Goal: Task Accomplishment & Management: Manage account settings

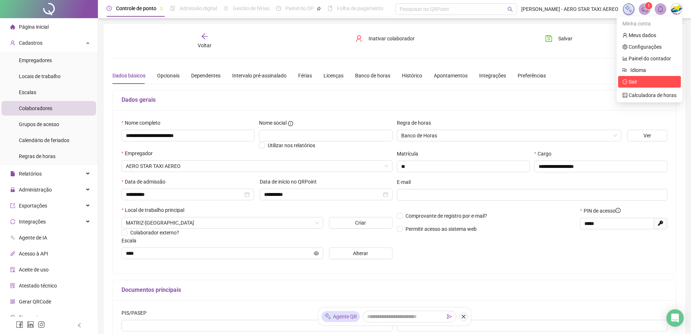
click at [636, 84] on span "Sair" at bounding box center [633, 82] width 9 height 6
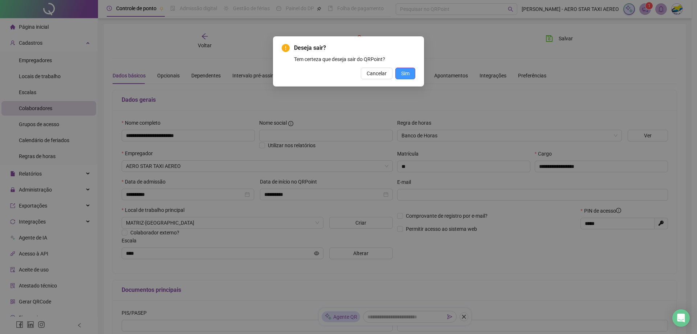
click at [410, 77] on button "Sim" at bounding box center [405, 74] width 20 height 12
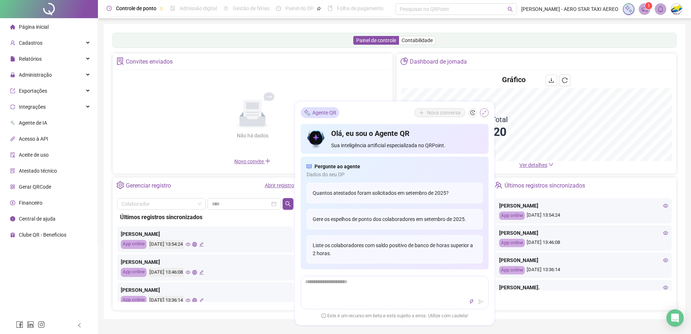
click at [485, 111] on icon "shrink" at bounding box center [484, 112] width 4 height 4
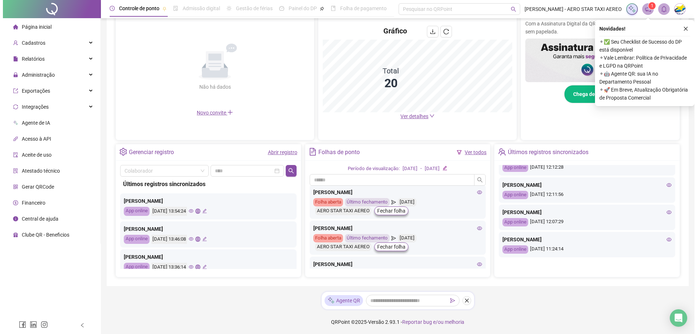
scroll to position [156, 0]
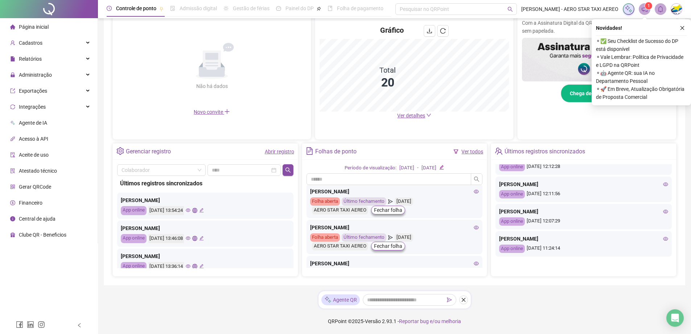
click at [679, 11] on img at bounding box center [676, 9] width 11 height 11
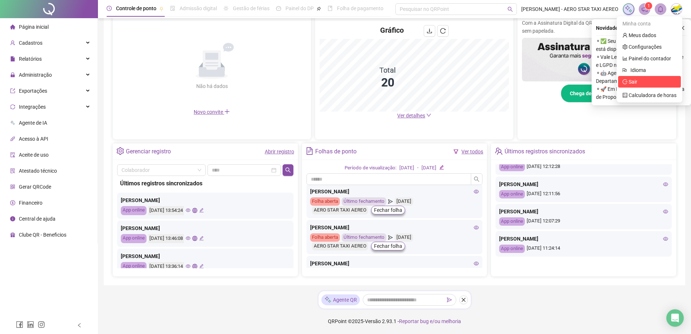
click at [639, 81] on span "Sair" at bounding box center [650, 82] width 54 height 8
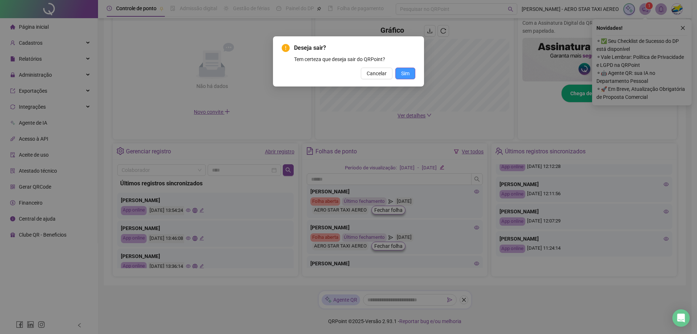
click at [405, 70] on span "Sim" at bounding box center [405, 73] width 8 height 8
